Goal: Find contact information: Find contact information

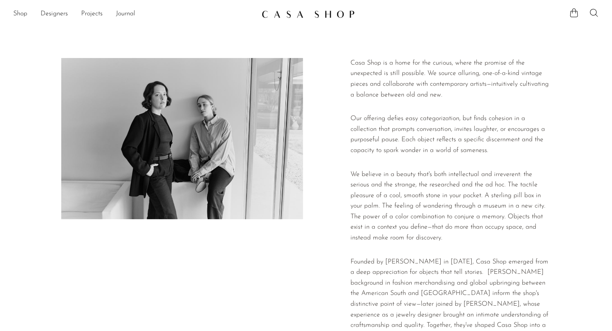
scroll to position [170, 0]
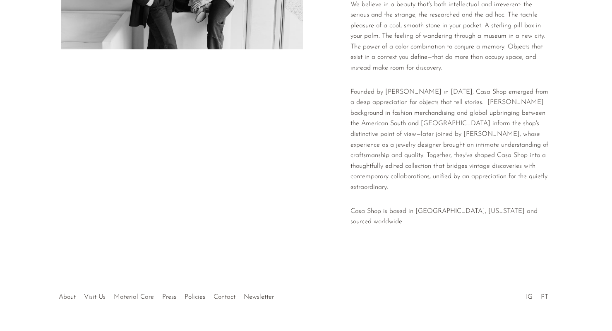
click at [224, 293] on link "Contact" at bounding box center [224, 296] width 22 height 7
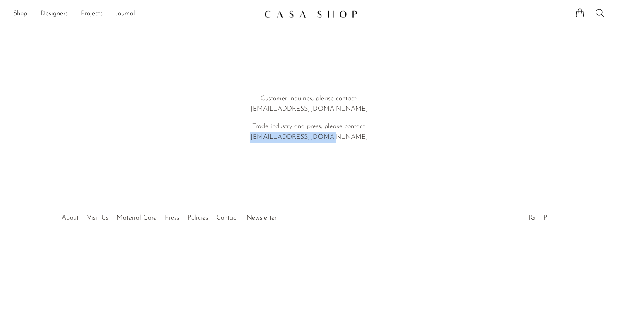
drag, startPoint x: 347, startPoint y: 137, endPoint x: 272, endPoint y: 138, distance: 74.9
click at [272, 138] on p "Trade industry and press, please contact: emi@shopcasashop.com" at bounding box center [309, 131] width 237 height 21
copy p "emi@shopcasashop.com"
